Goal: Task Accomplishment & Management: Manage account settings

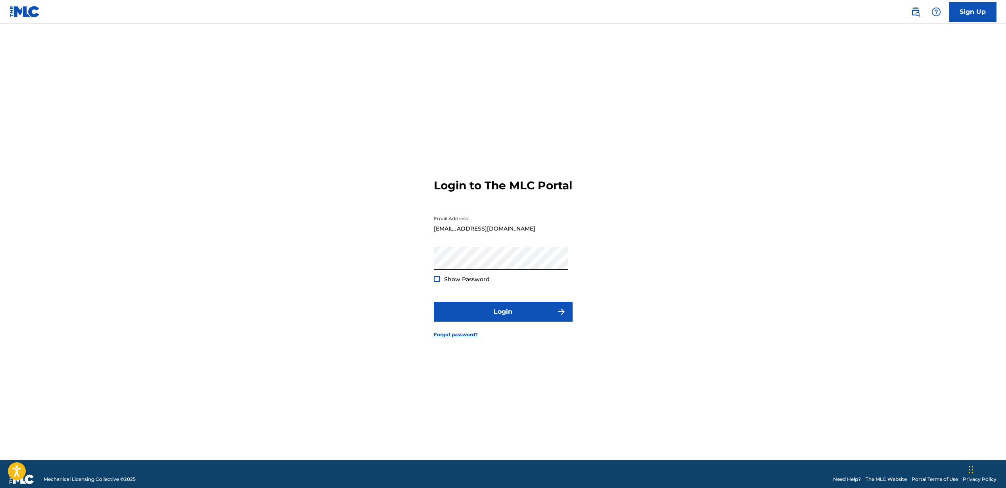
click at [436, 282] on div at bounding box center [437, 279] width 6 height 6
click at [507, 319] on button "Login" at bounding box center [503, 312] width 139 height 20
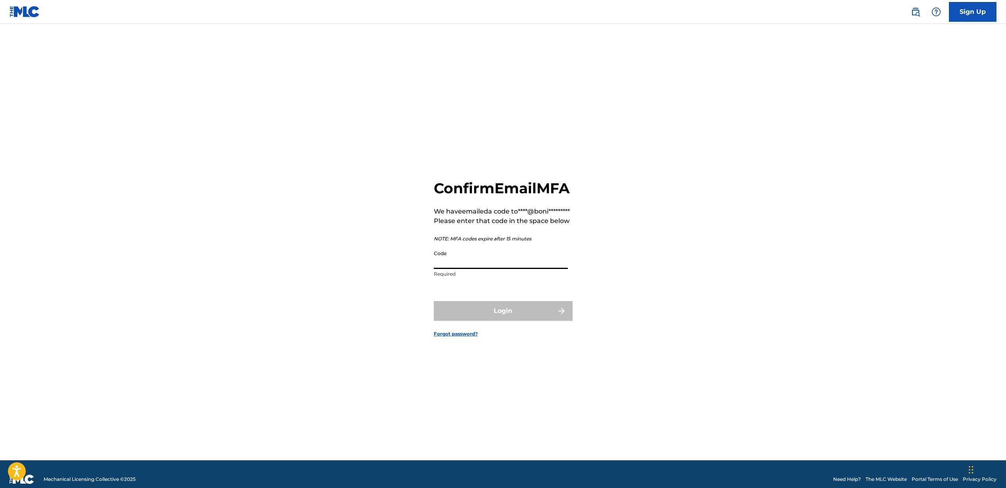
click at [480, 269] on input "Code" at bounding box center [501, 258] width 134 height 23
paste input "625810"
type input "625810"
click at [503, 321] on button "Login" at bounding box center [503, 311] width 139 height 20
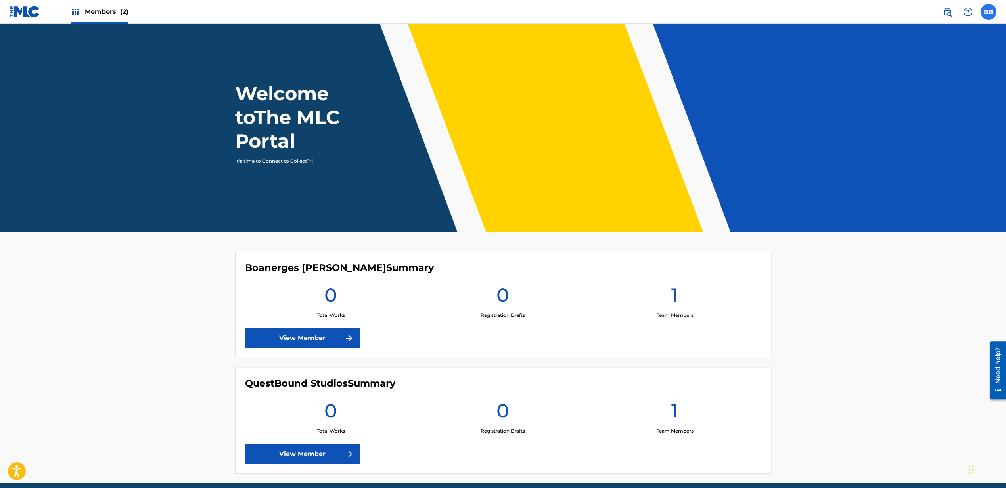
click at [983, 13] on label at bounding box center [988, 12] width 16 height 16
click at [988, 12] on input "BB [PERSON_NAME] [PERSON_NAME][EMAIL_ADDRESS][DOMAIN_NAME] Notification Prefere…" at bounding box center [988, 12] width 0 height 0
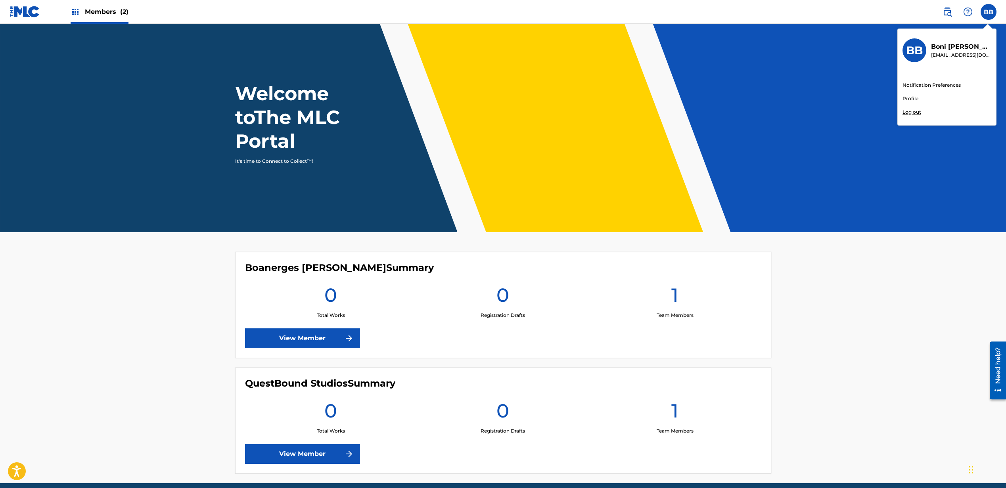
click at [914, 98] on link "Profile" at bounding box center [910, 98] width 16 height 7
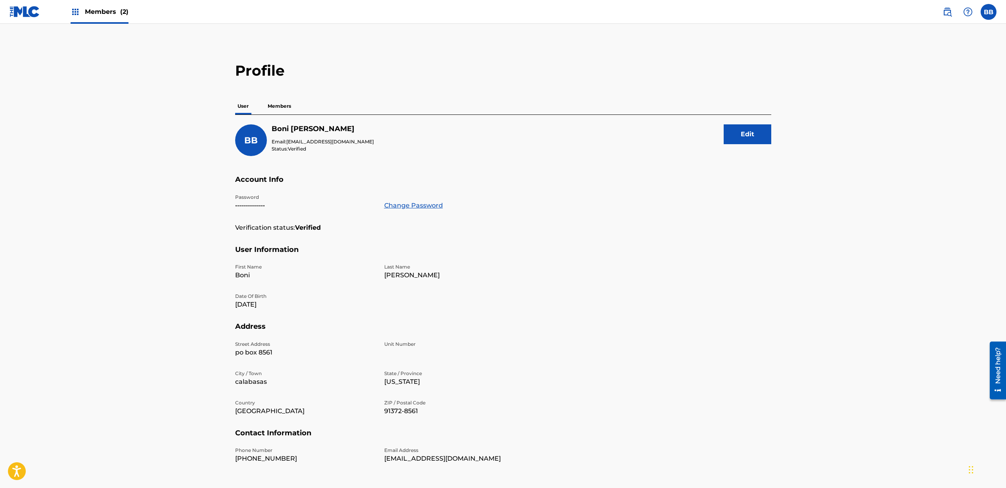
click at [285, 110] on p "Members" at bounding box center [279, 106] width 28 height 17
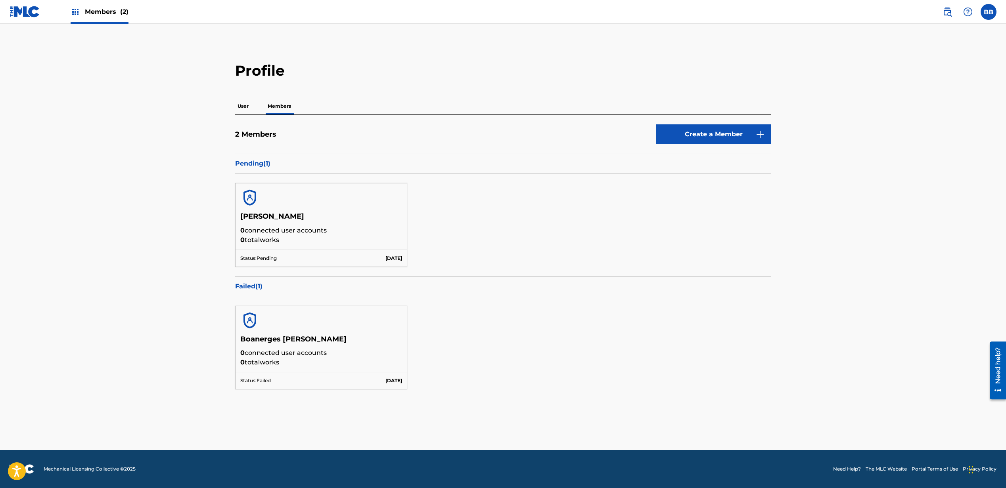
click at [247, 107] on p "User" at bounding box center [243, 106] width 16 height 17
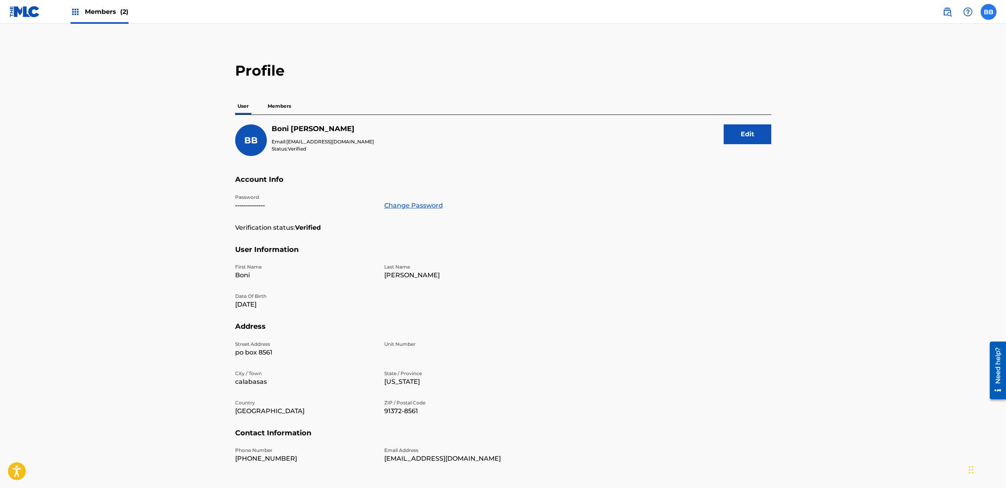
click at [989, 15] on label at bounding box center [988, 12] width 16 height 16
click at [988, 12] on input "BB [PERSON_NAME] [PERSON_NAME][EMAIL_ADDRESS][DOMAIN_NAME] Notification Prefere…" at bounding box center [988, 12] width 0 height 0
click at [278, 102] on p "Members" at bounding box center [279, 106] width 28 height 17
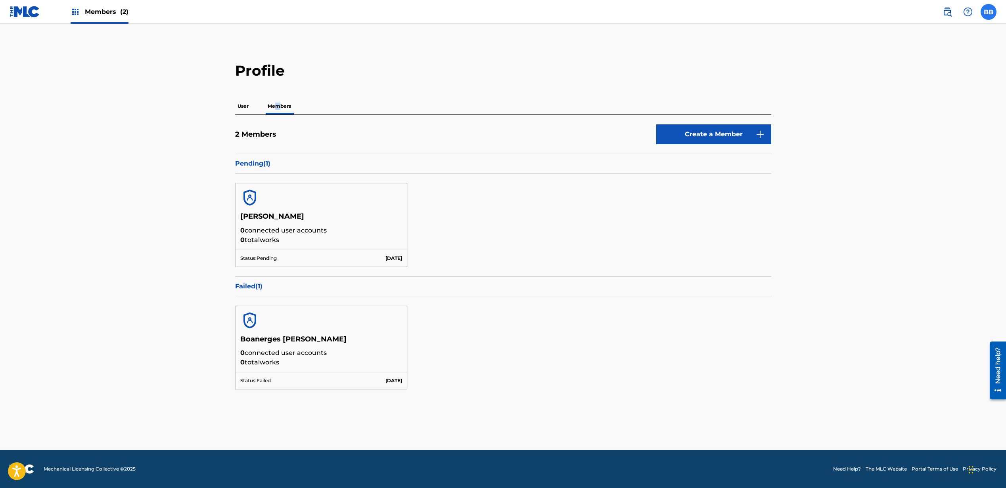
click at [984, 12] on label at bounding box center [988, 12] width 16 height 16
click at [988, 12] on input "BB [PERSON_NAME] [PERSON_NAME][EMAIL_ADDRESS][DOMAIN_NAME] Notification Prefere…" at bounding box center [988, 12] width 0 height 0
click at [908, 114] on p "Log out" at bounding box center [911, 112] width 19 height 7
click at [988, 12] on input "BB [PERSON_NAME] [PERSON_NAME][EMAIL_ADDRESS][DOMAIN_NAME] Notification Prefere…" at bounding box center [988, 12] width 0 height 0
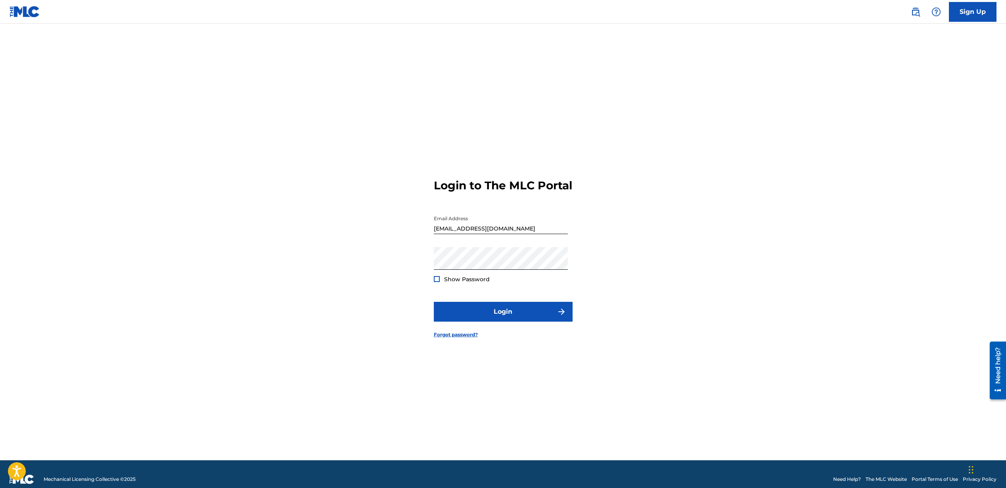
click at [503, 241] on div "Email Address [EMAIL_ADDRESS][DOMAIN_NAME]" at bounding box center [501, 230] width 134 height 36
click at [507, 234] on input "[EMAIL_ADDRESS][DOMAIN_NAME]" at bounding box center [501, 223] width 134 height 23
drag, startPoint x: 507, startPoint y: 237, endPoint x: 417, endPoint y: 237, distance: 90.8
click at [434, 234] on input "[EMAIL_ADDRESS][DOMAIN_NAME]" at bounding box center [501, 223] width 134 height 23
type input "q"
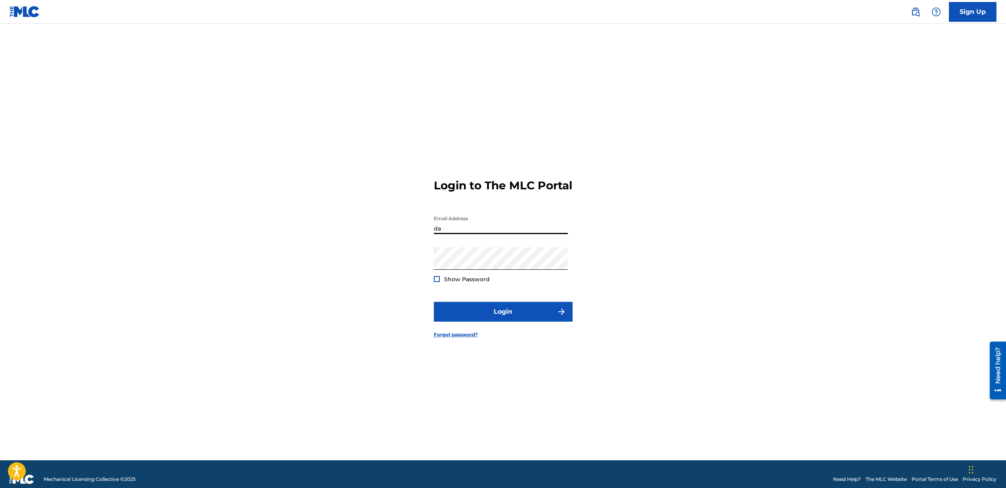
type input "d"
